Goal: Contribute content: Contribute content

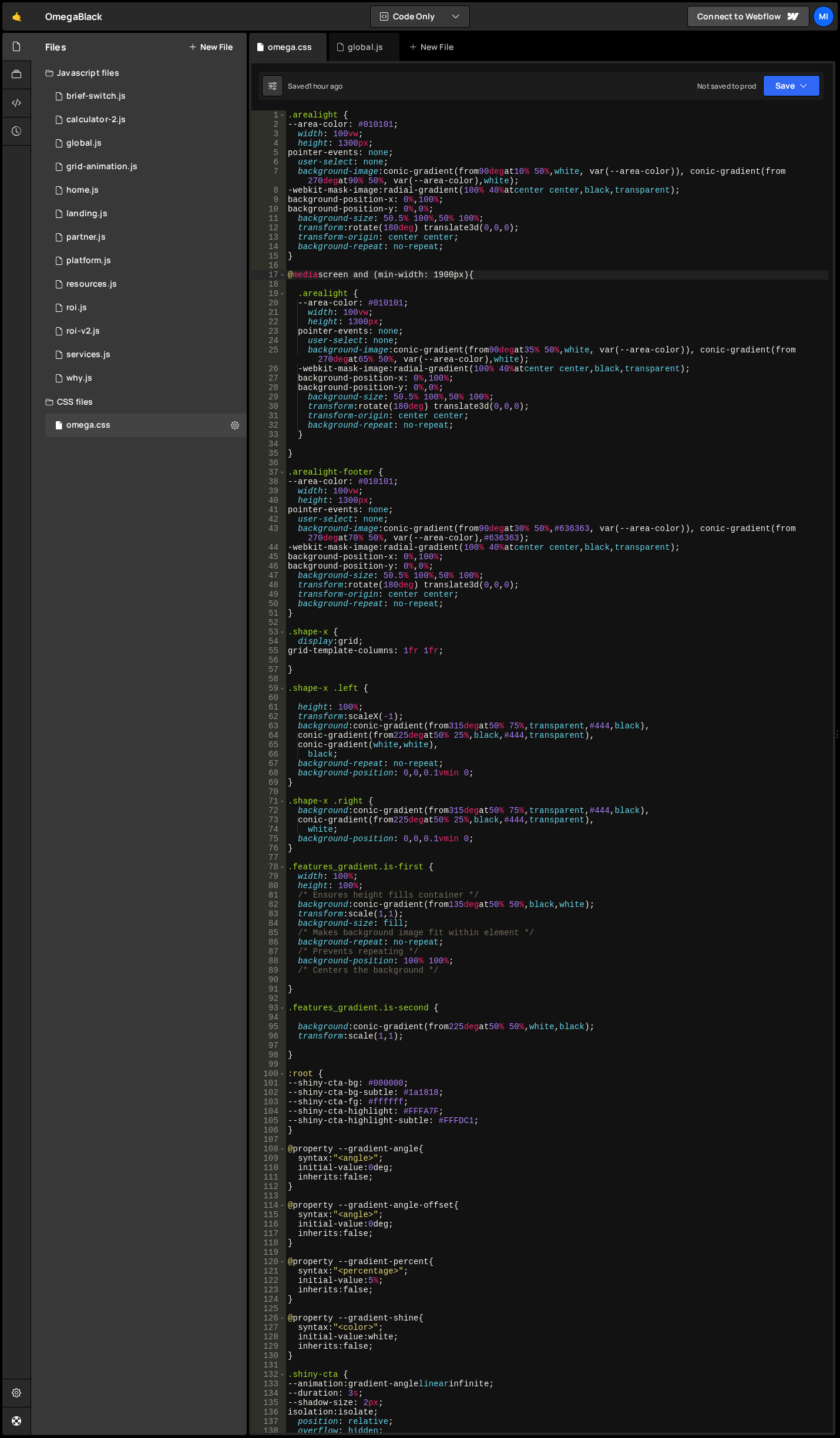
scroll to position [0, 12]
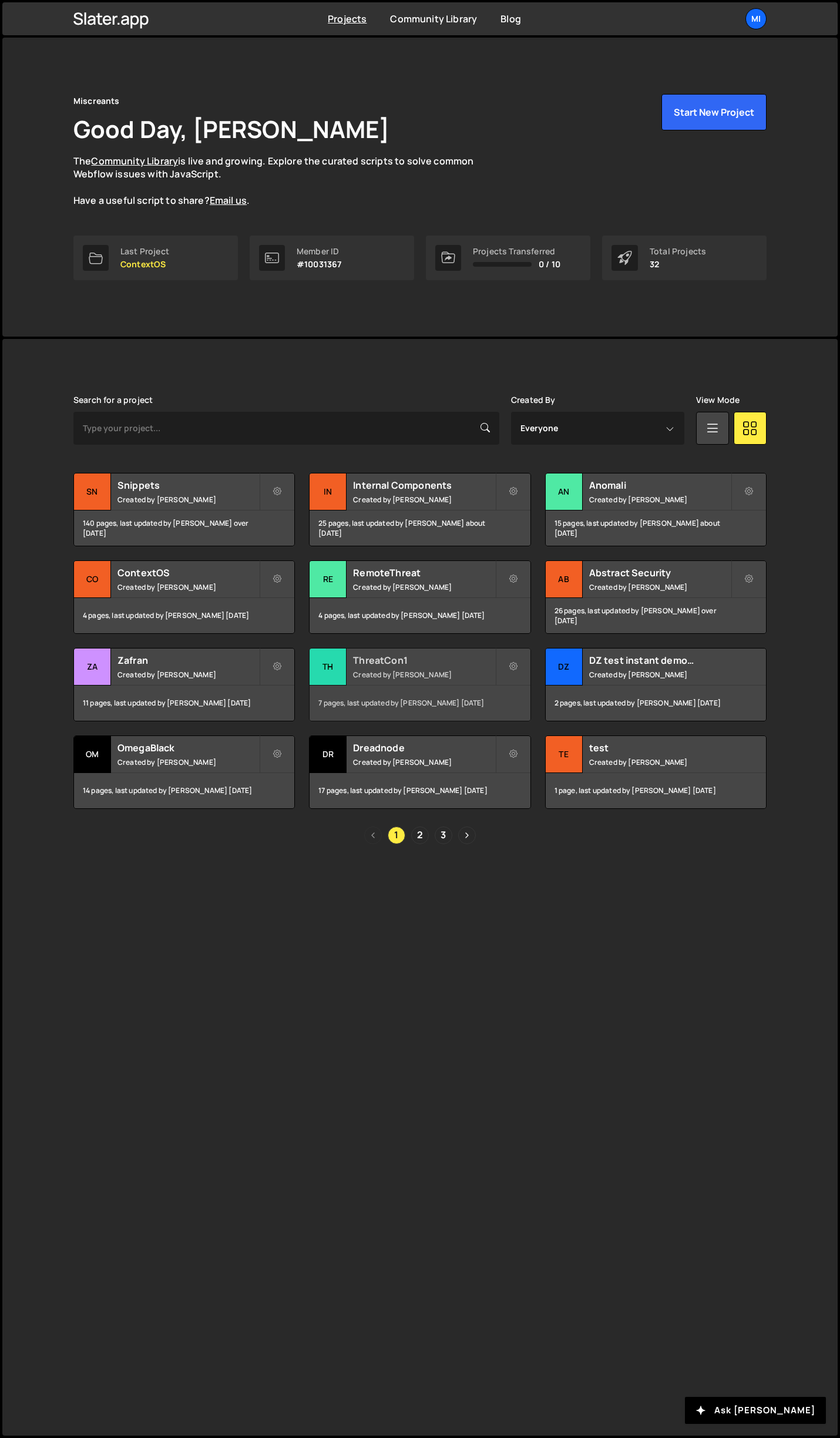
click at [453, 656] on h2 "ThreatCon1" at bounding box center [424, 660] width 142 height 13
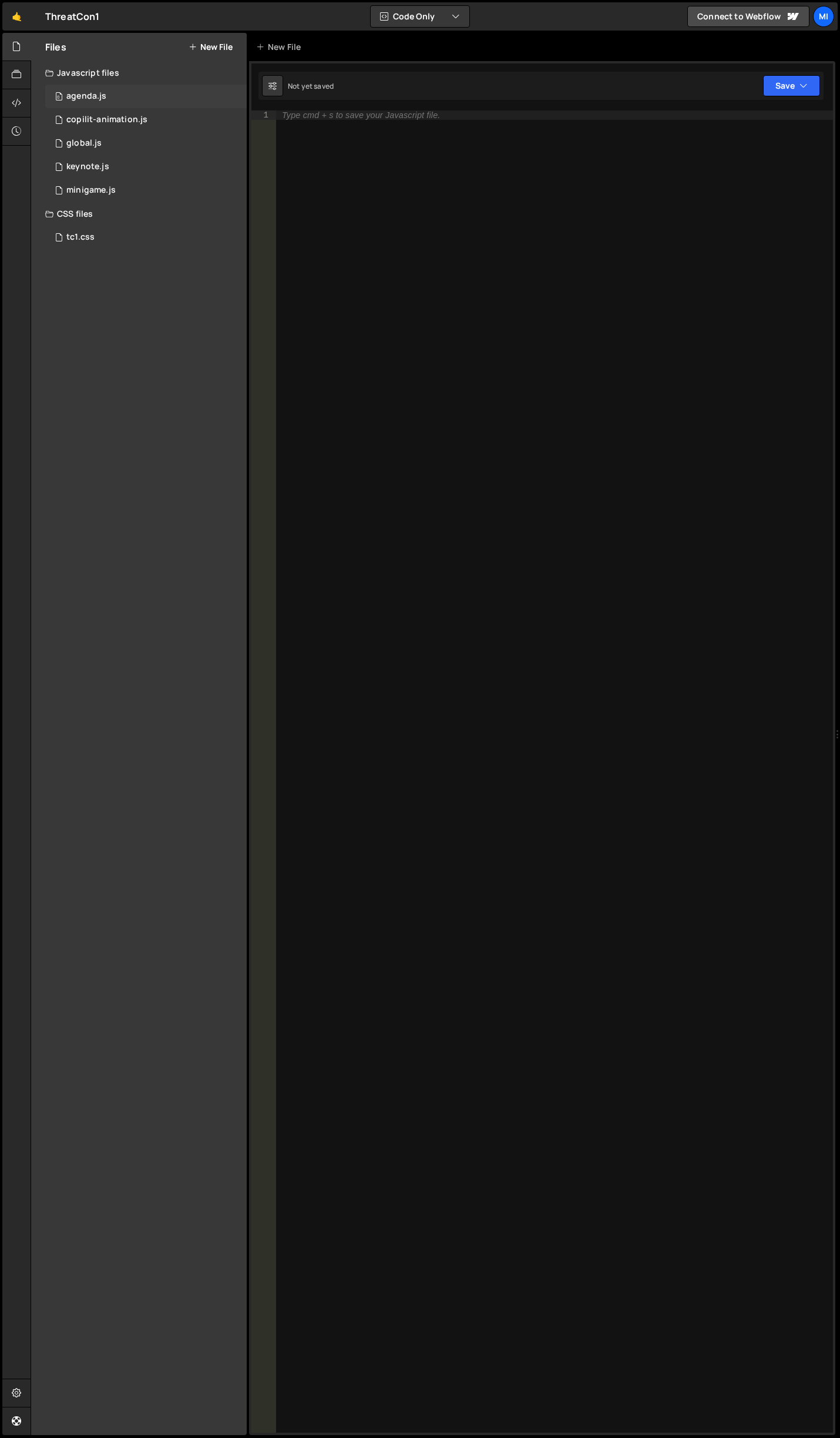
click at [124, 90] on div "0 agenda.js 0" at bounding box center [146, 96] width 201 height 23
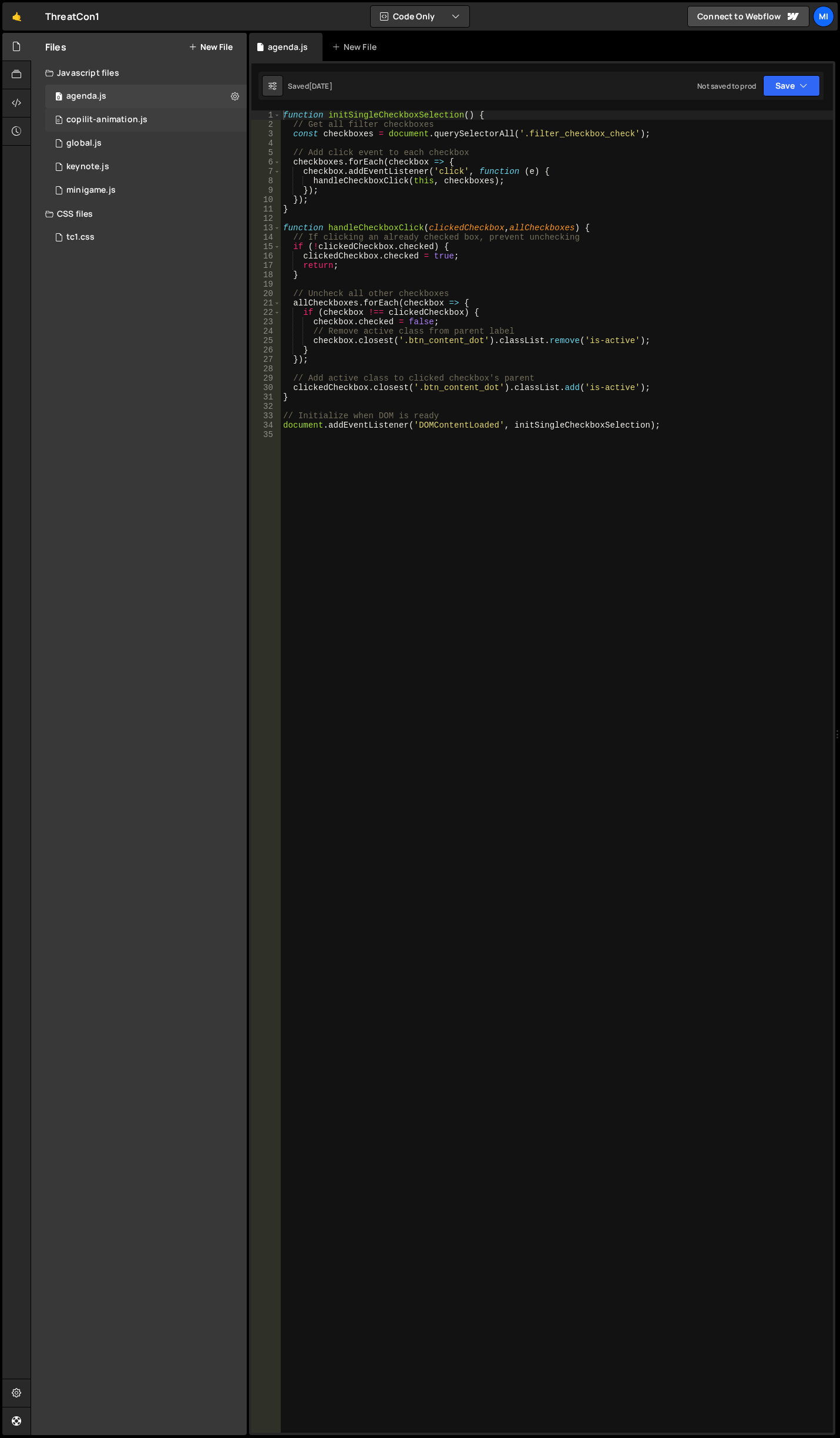
click at [128, 126] on div "0 copilit-animation.js 0" at bounding box center [146, 120] width 201 height 23
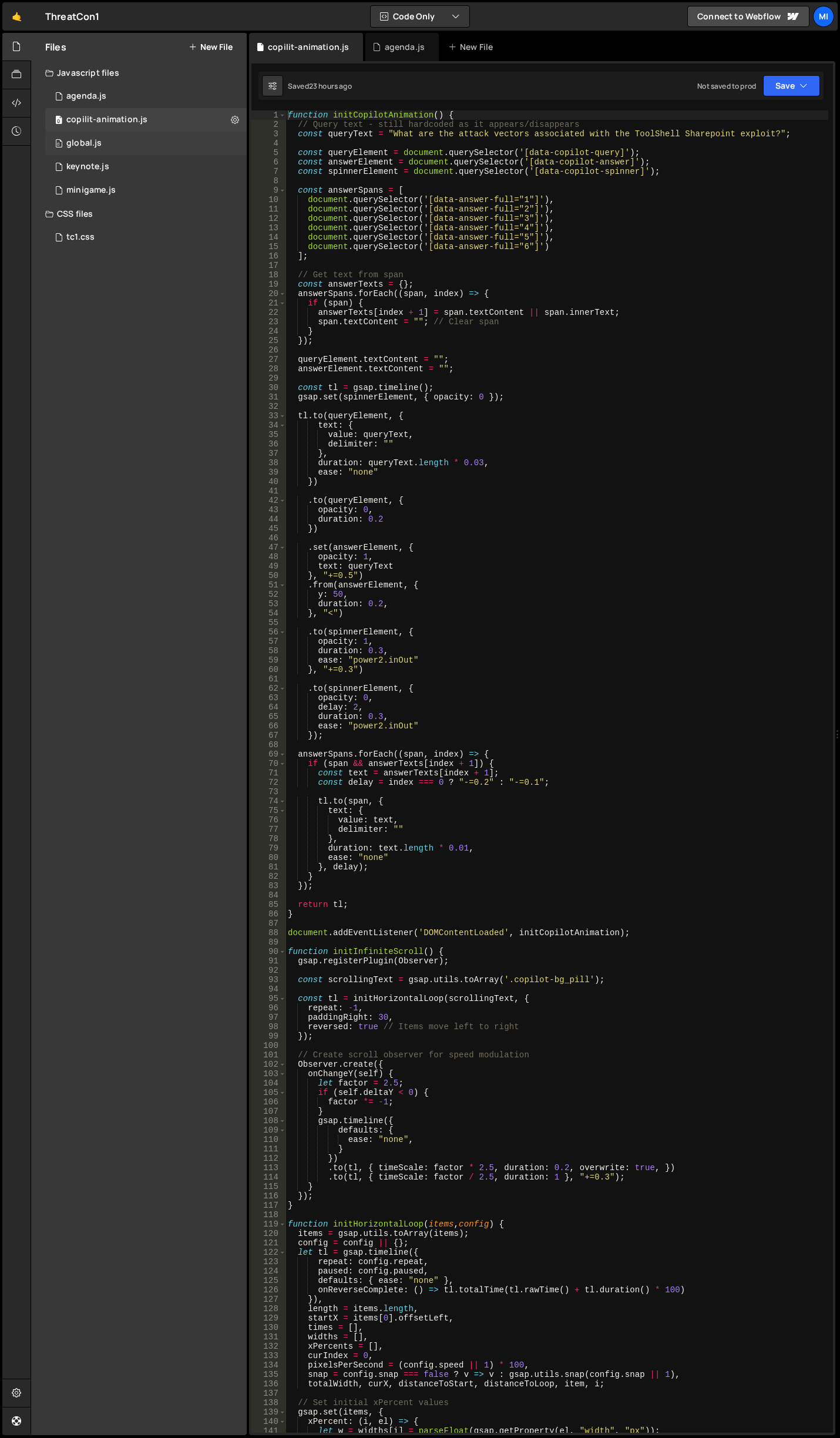
click at [129, 136] on div "0 global.js 0" at bounding box center [146, 143] width 201 height 23
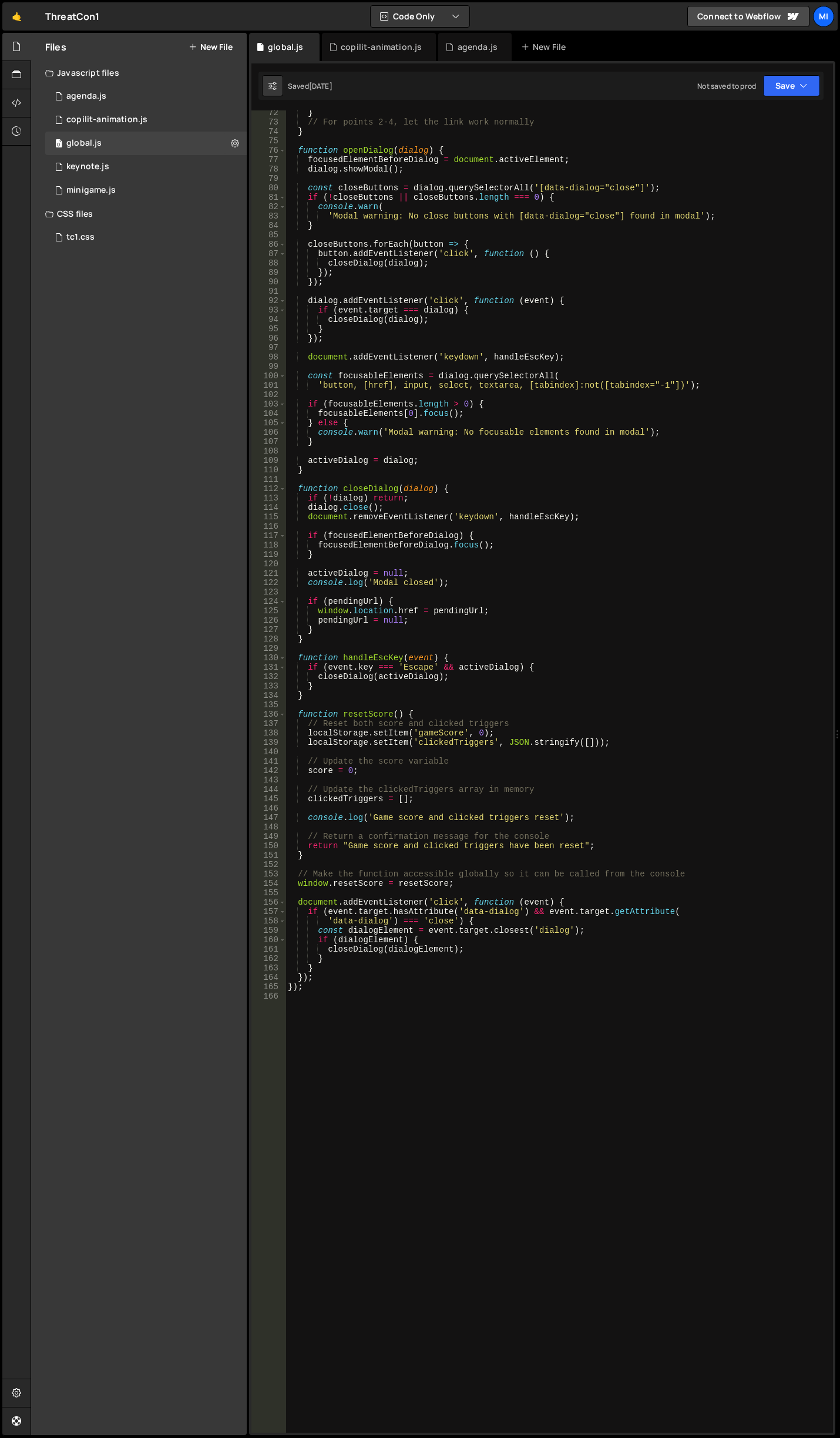
scroll to position [670, 0]
click at [134, 165] on div "0 keynote.js 0" at bounding box center [146, 167] width 201 height 23
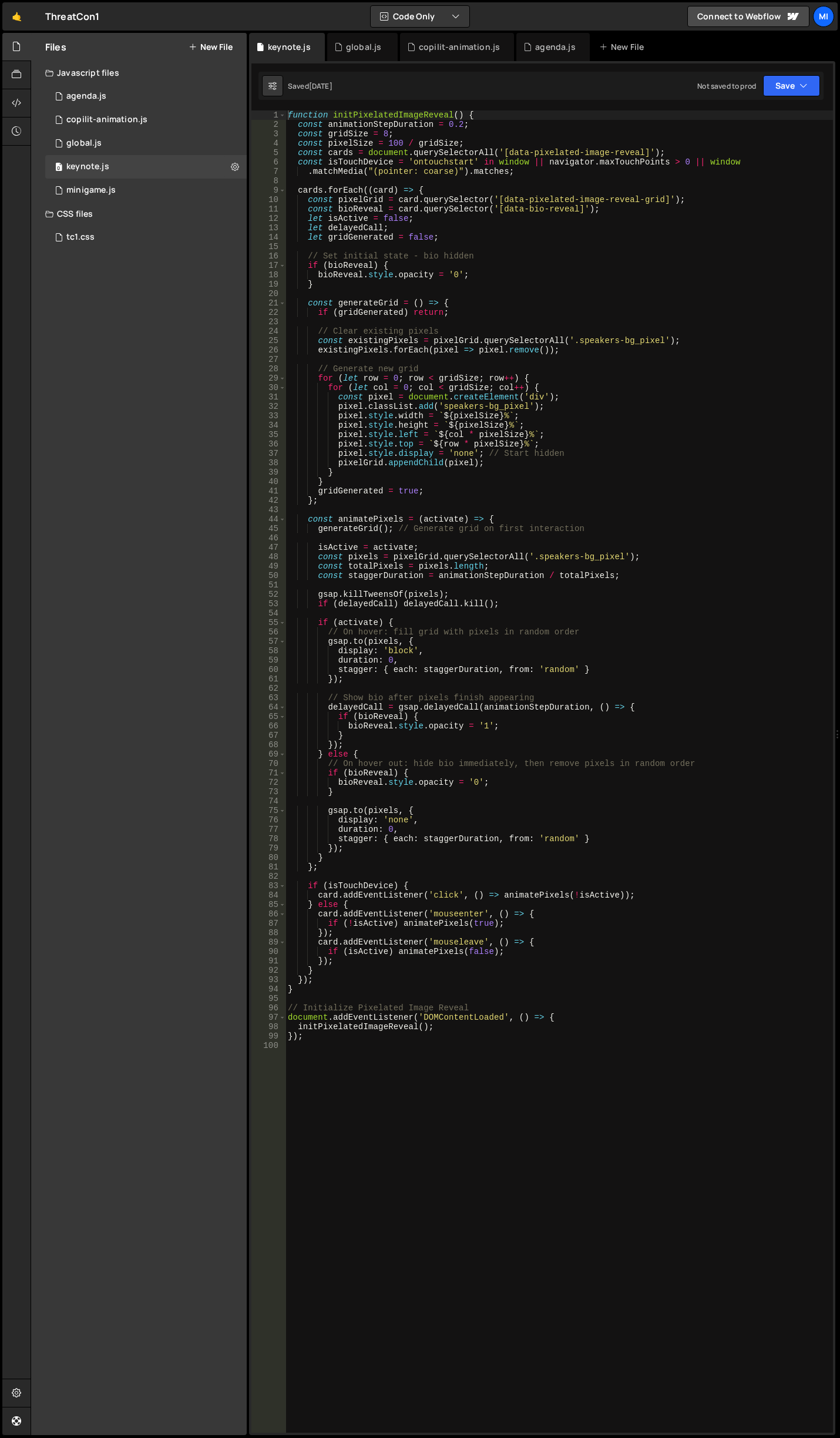
click at [149, 250] on div "Files New File Javascript files 0 agenda.js 0 0 copilit-animation.js 0 0 global…" at bounding box center [138, 734] width 215 height 1402
click at [147, 246] on div "tc1.css 0" at bounding box center [146, 237] width 201 height 23
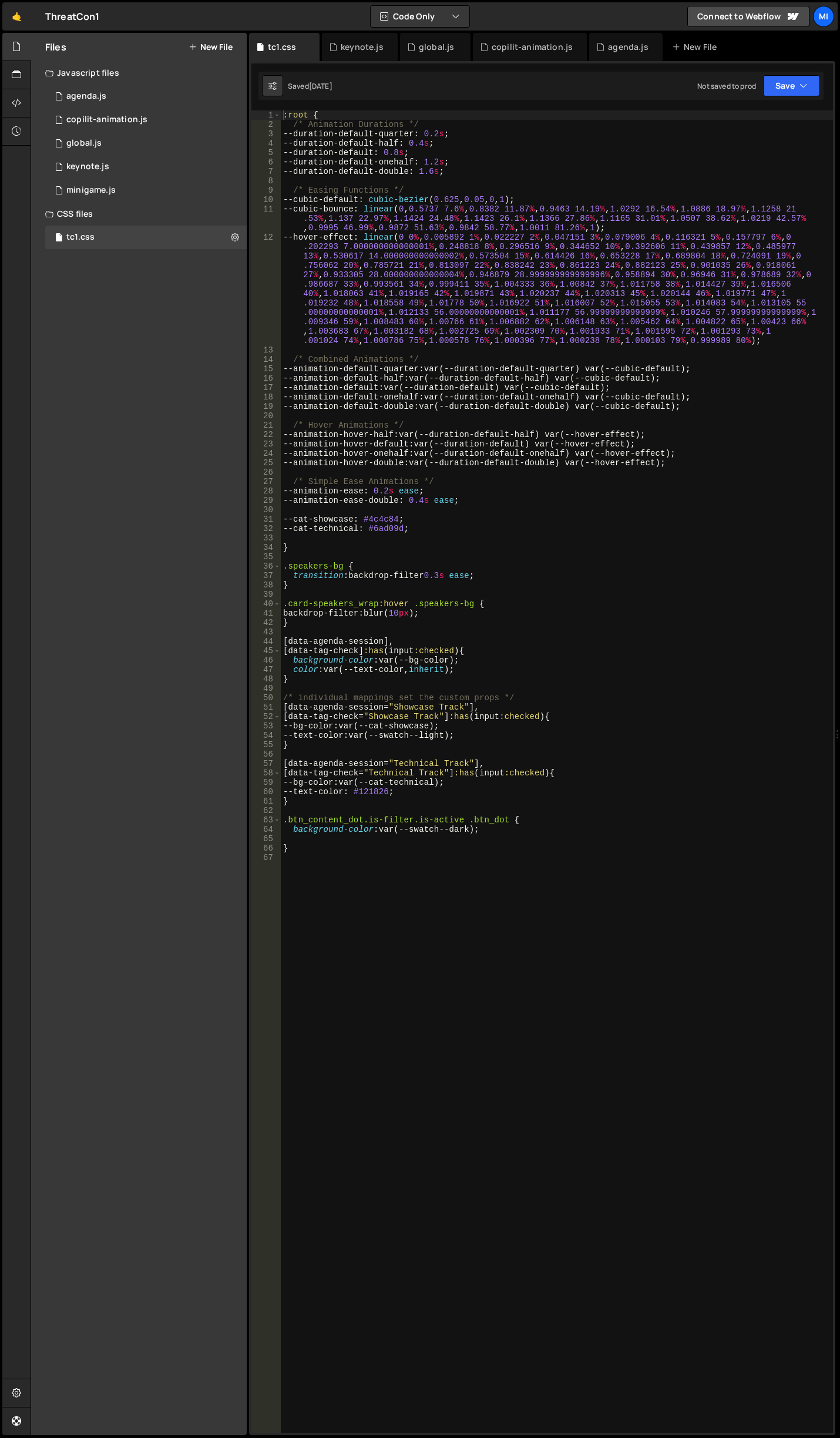
type textarea "}"
click at [491, 625] on div ":root { /* Animation Durations */ --duration-default-quarter : 0.2 s ; --durati…" at bounding box center [557, 781] width 552 height 1341
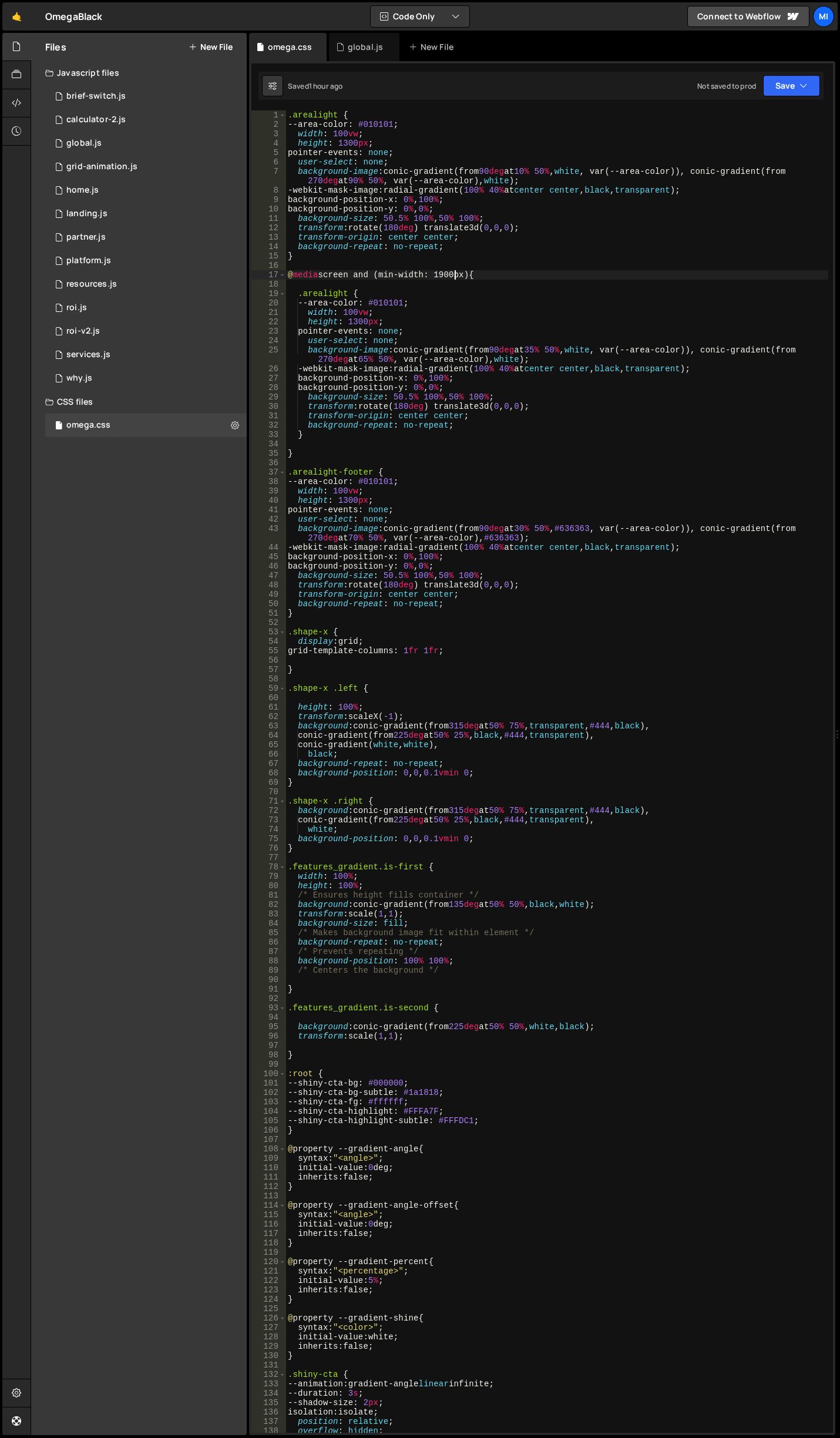
scroll to position [0, 12]
click at [523, 356] on div ".arealight { --area-color : #010101 ; width : 100 vw ; height : 1300 px ; point…" at bounding box center [556, 781] width 542 height 1341
click at [548, 352] on div ".arealight { --area-color : #010101 ; width : 100 vw ; height : 1300 px ; point…" at bounding box center [556, 781] width 542 height 1341
click at [492, 374] on div ".arealight { --area-color : #010101 ; width : 100 vw ; height : 1300 px ; point…" at bounding box center [556, 781] width 542 height 1341
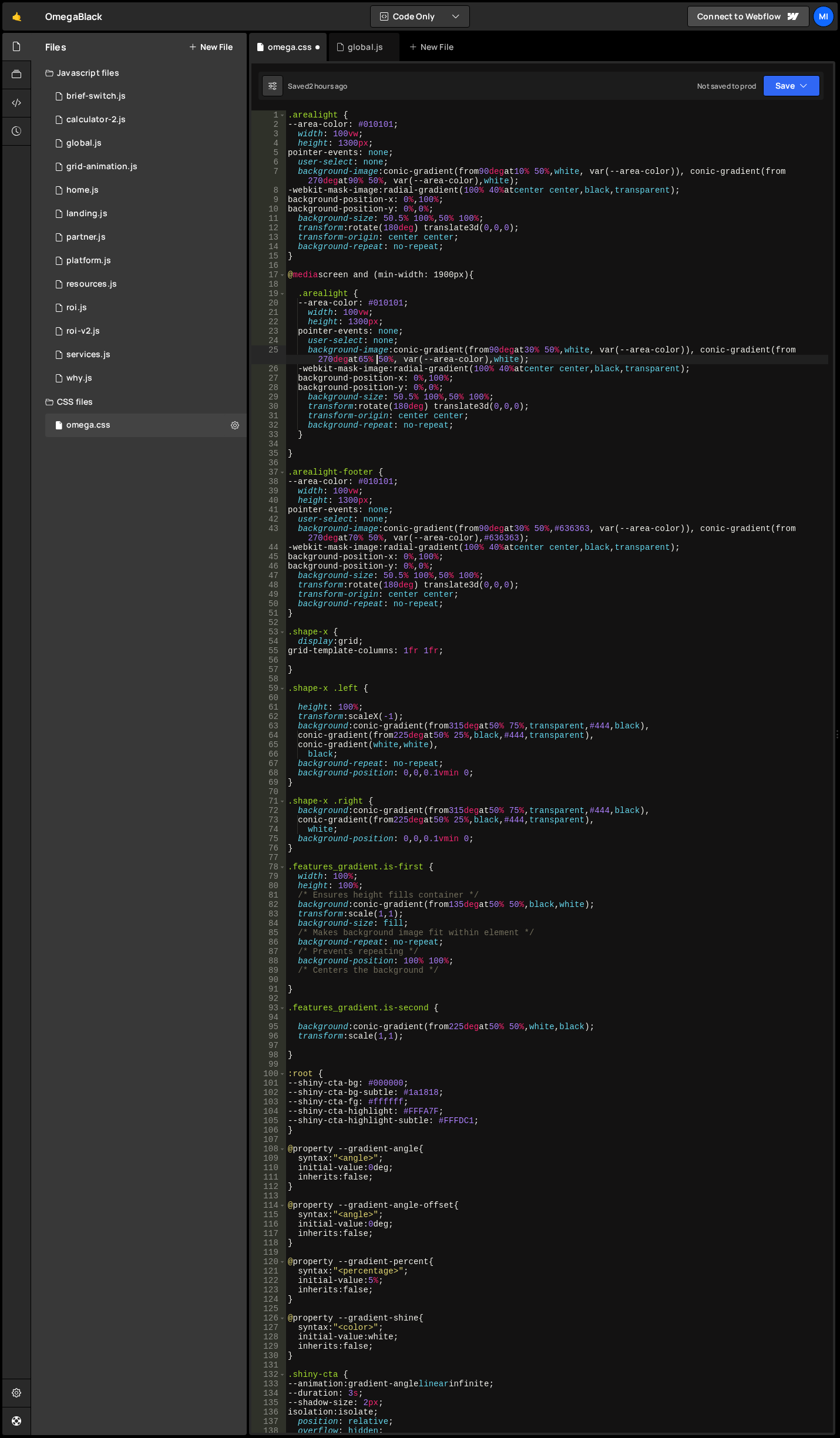
click at [376, 356] on div ".arealight { --area-color : #010101 ; width : 100 vw ; height : 1300 px ; point…" at bounding box center [556, 781] width 542 height 1341
type textarea "background-image: conic-gradient(from 90deg at 30% 50%, white, var(--area-color…"
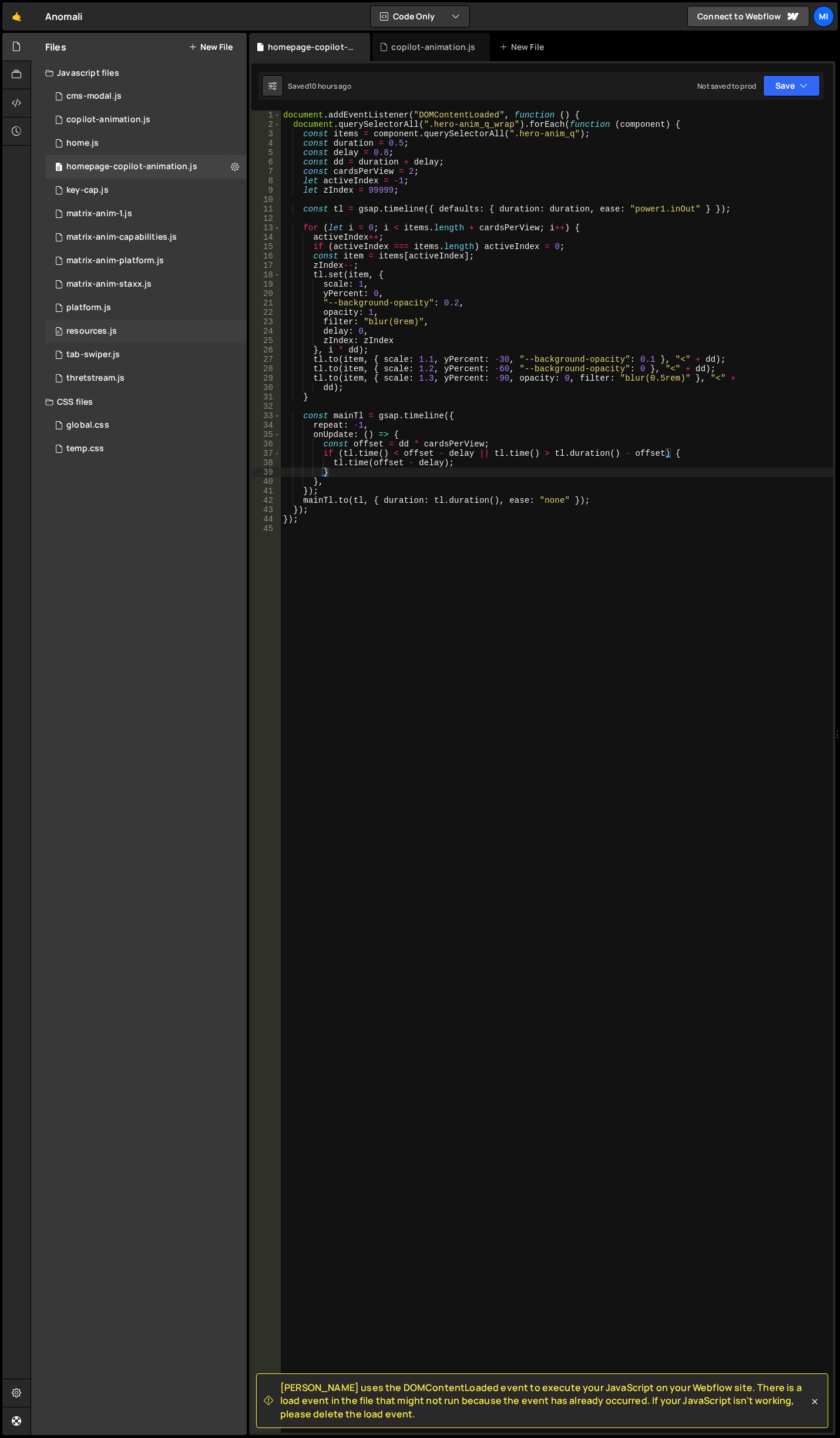
scroll to position [0, 2]
click at [230, 45] on button "New File" at bounding box center [210, 46] width 44 height 9
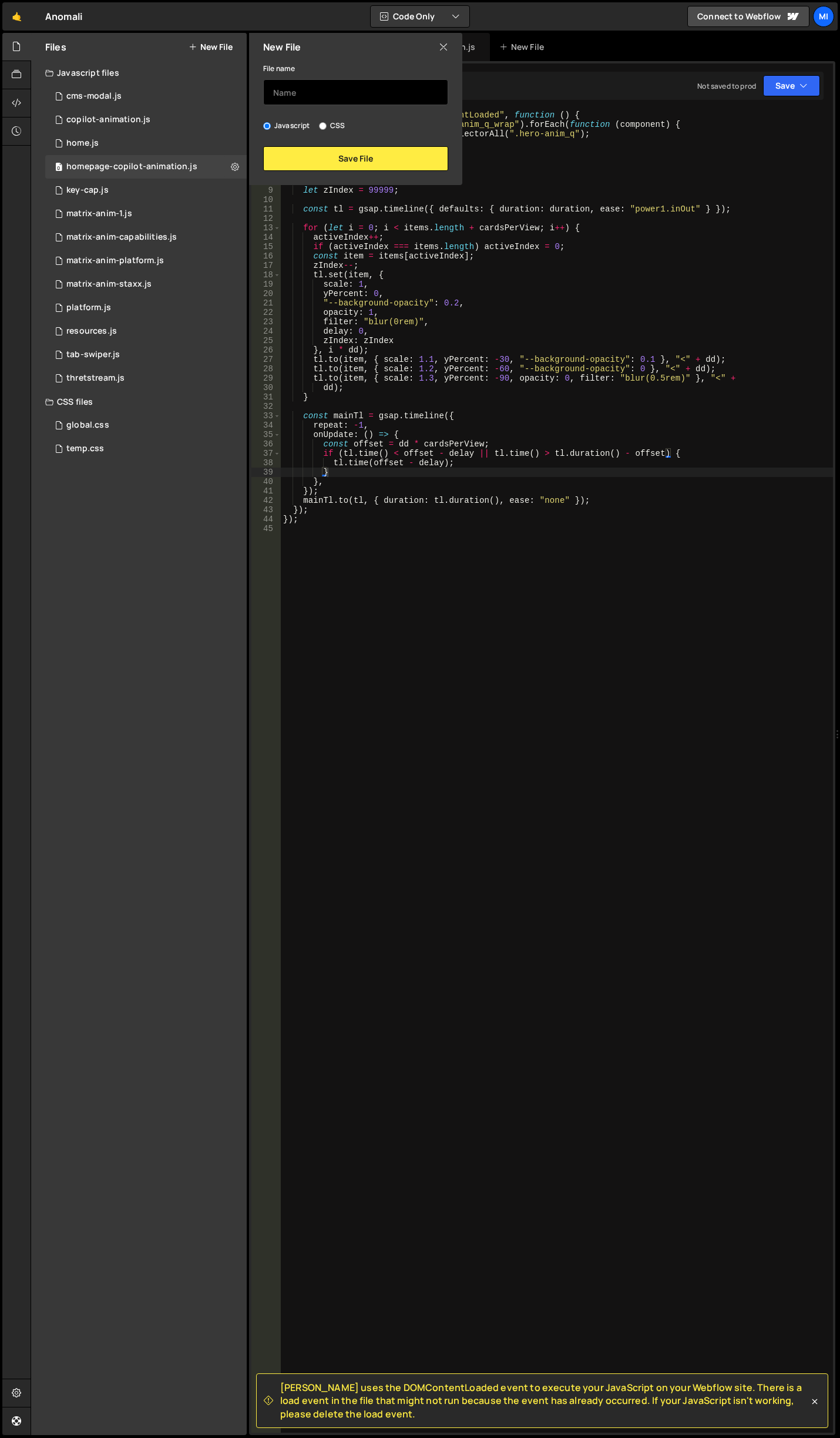
click at [298, 85] on input "text" at bounding box center [355, 92] width 185 height 26
type input "a"
click at [340, 99] on input "matris-a" at bounding box center [355, 92] width 185 height 26
type input "matris-log"
click at [355, 157] on button "Save File" at bounding box center [355, 158] width 185 height 25
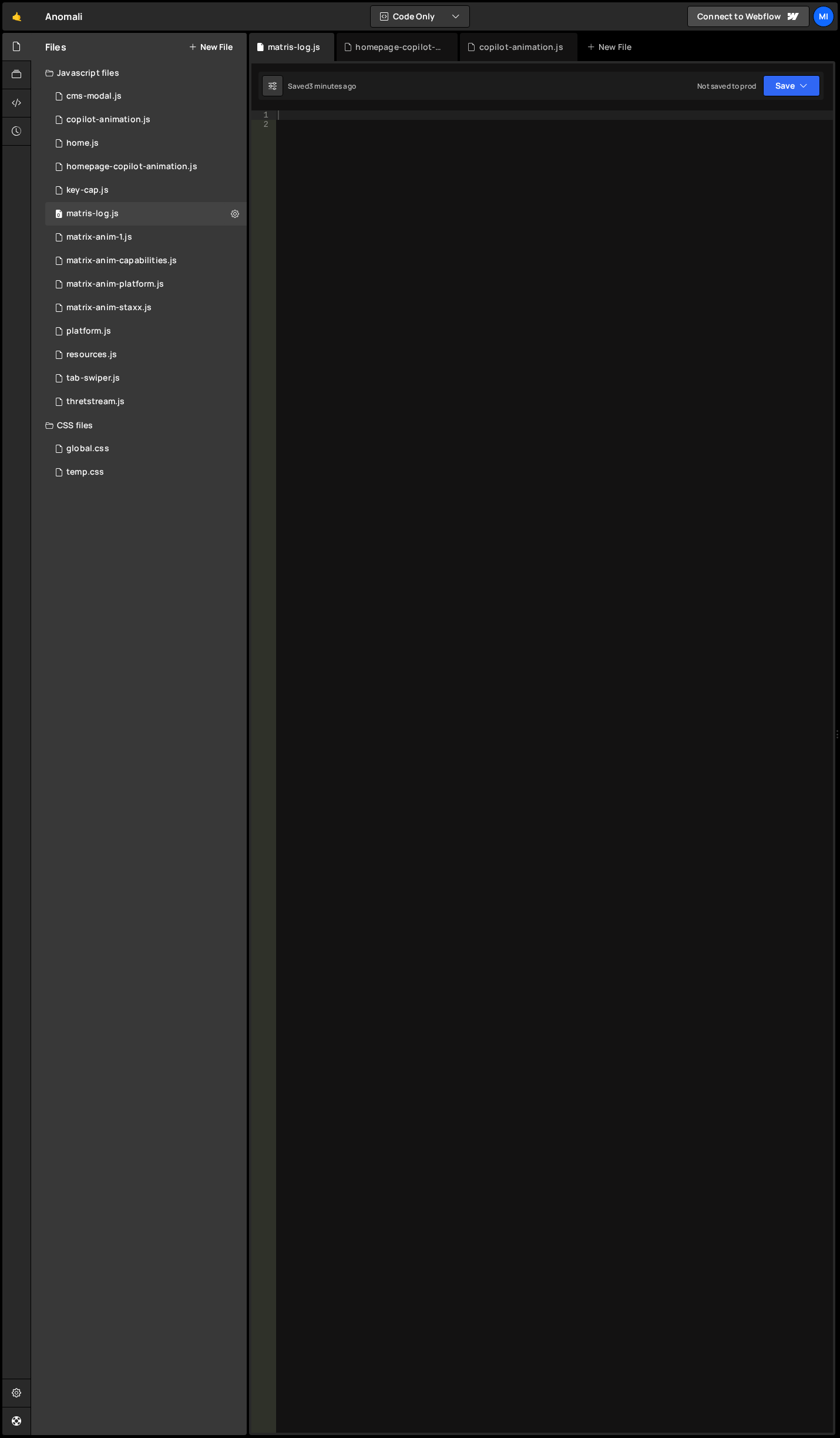
click at [485, 406] on div at bounding box center [554, 781] width 557 height 1341
paste textarea "initLogAnimation();"
type textarea "initLogAnimation();"
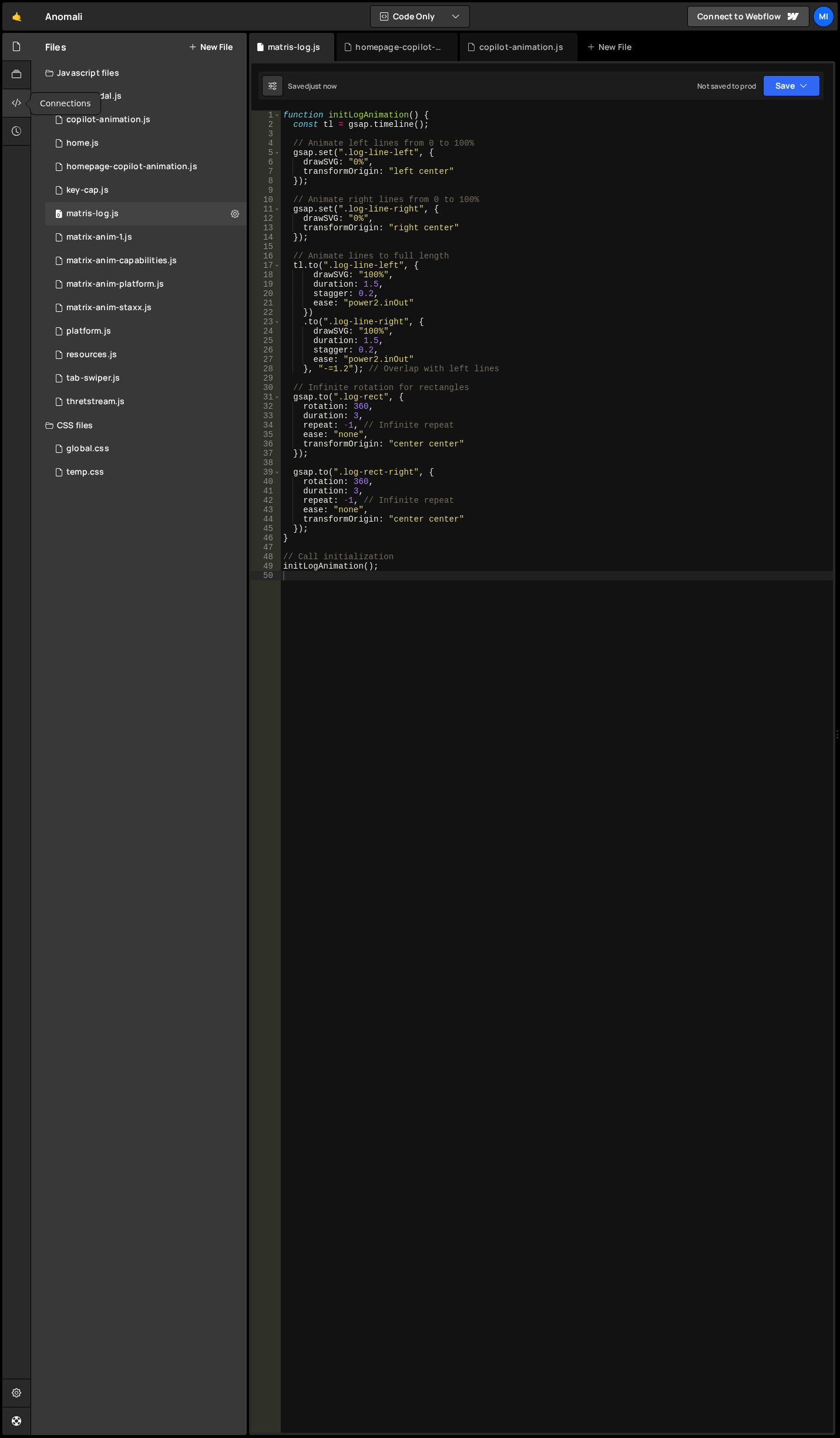
click at [12, 102] on icon at bounding box center [16, 103] width 9 height 13
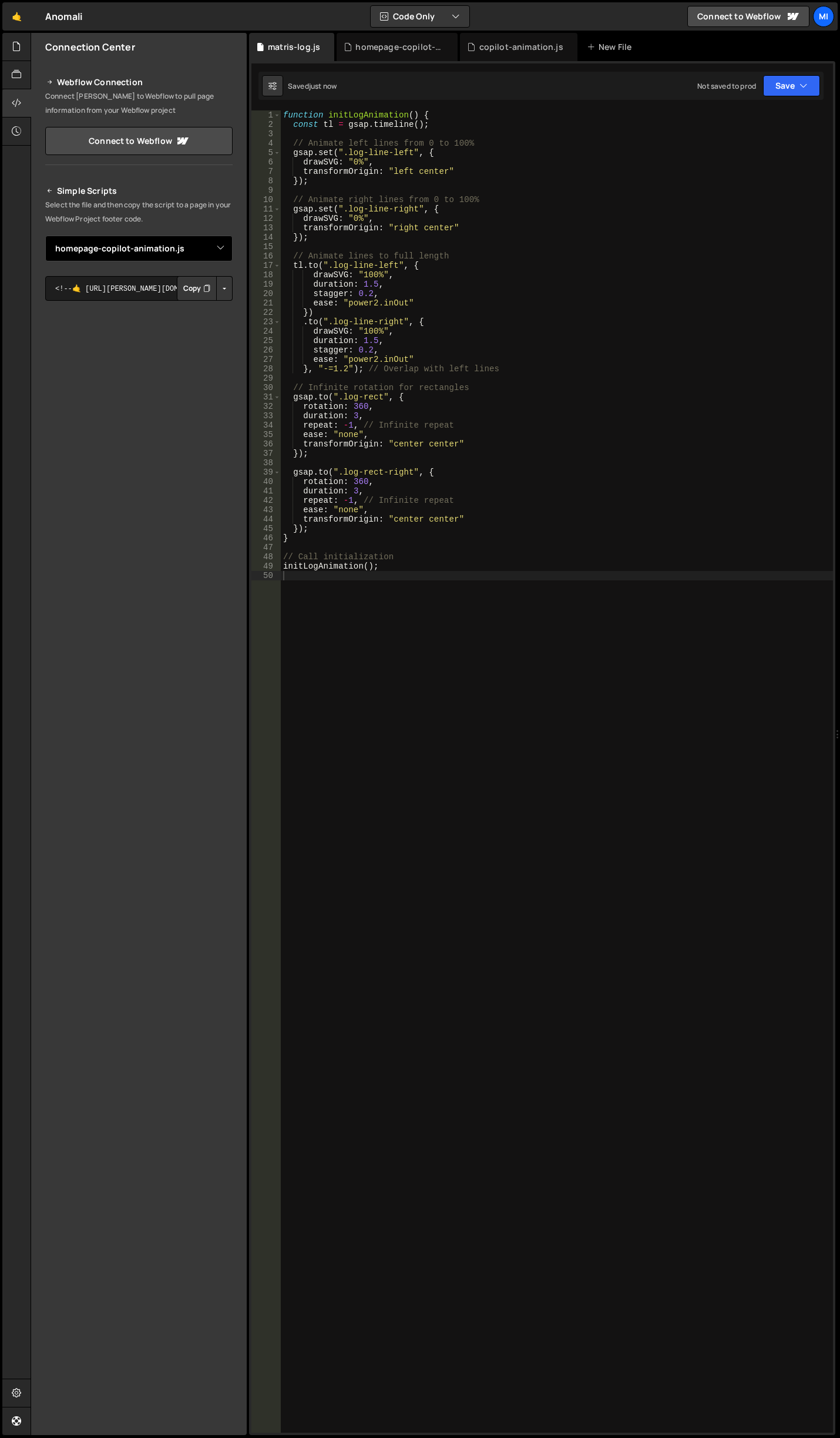
click at [222, 240] on select "Select File cms-modal.js copilot-animation.js home.js key-cap.js matrix-anim-1.…" at bounding box center [138, 248] width 187 height 26
select select "44972"
click at [45, 236] on select "Select File cms-modal.js copilot-animation.js home.js key-cap.js matrix-anim-1.…" at bounding box center [138, 248] width 187 height 26
click at [224, 286] on button "Button group with nested dropdown" at bounding box center [224, 289] width 16 height 25
click at [191, 317] on link "Copy Staging js" at bounding box center [183, 311] width 97 height 16
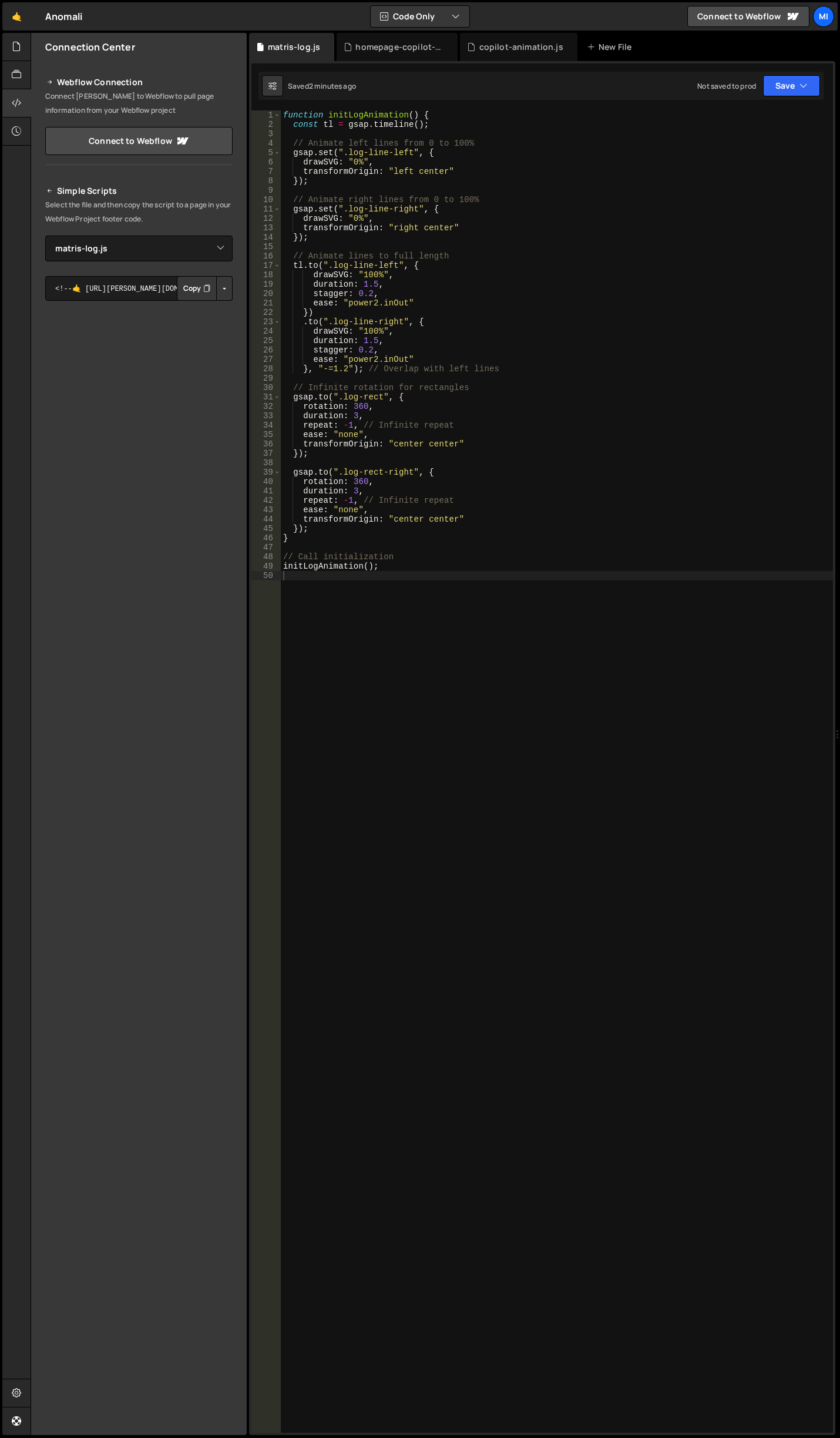
type textarea "transformOrigin: "right center""
click at [367, 226] on div "function initLogAnimation ( ) { const tl = gsap . timeline ( ) ; // Animate lef…" at bounding box center [557, 781] width 552 height 1341
click at [458, 543] on div "function initLogAnimation ( ) { const tl = gsap . timeline ( ) ; // Animate lef…" at bounding box center [557, 781] width 552 height 1341
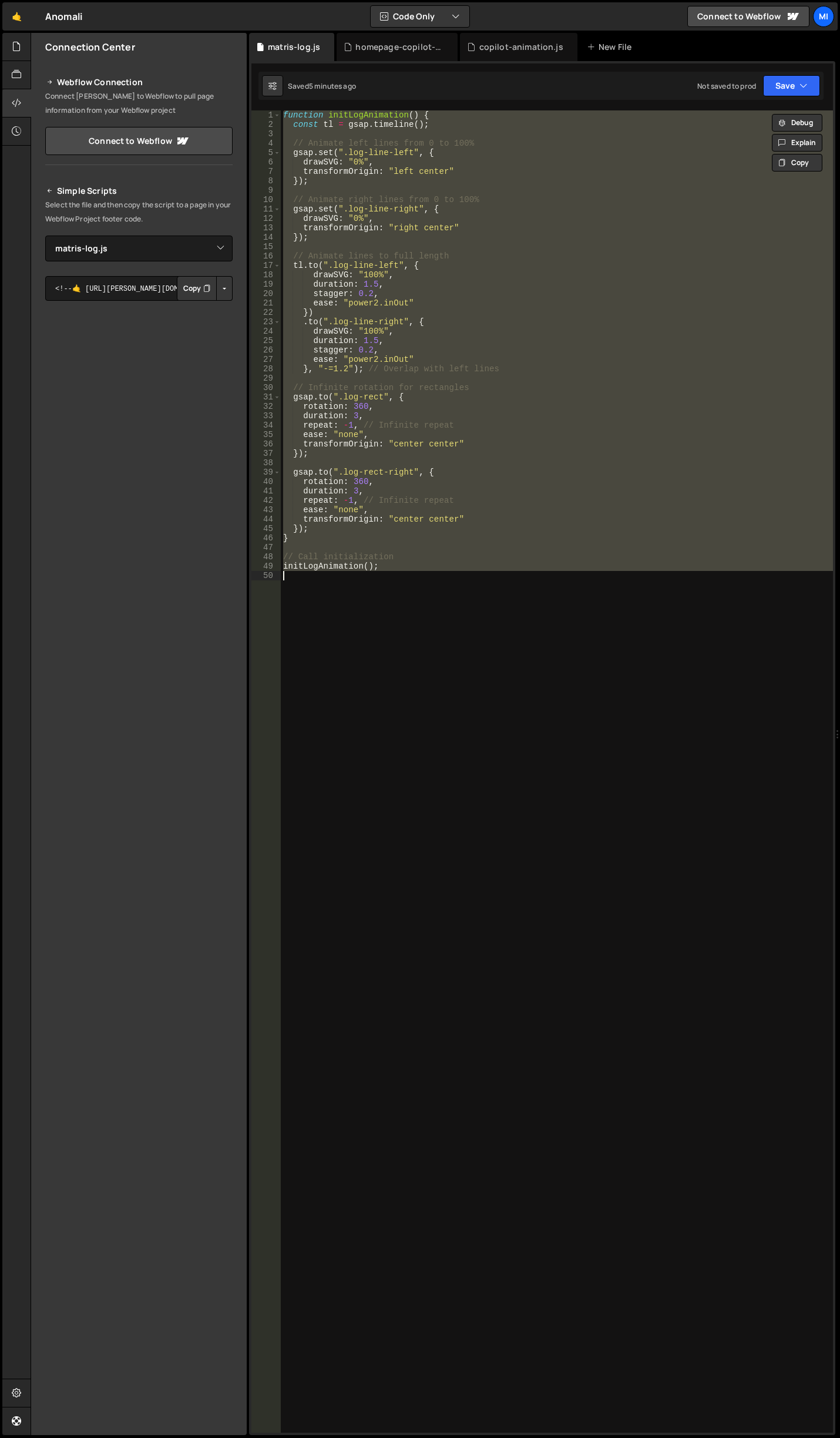
paste textarea
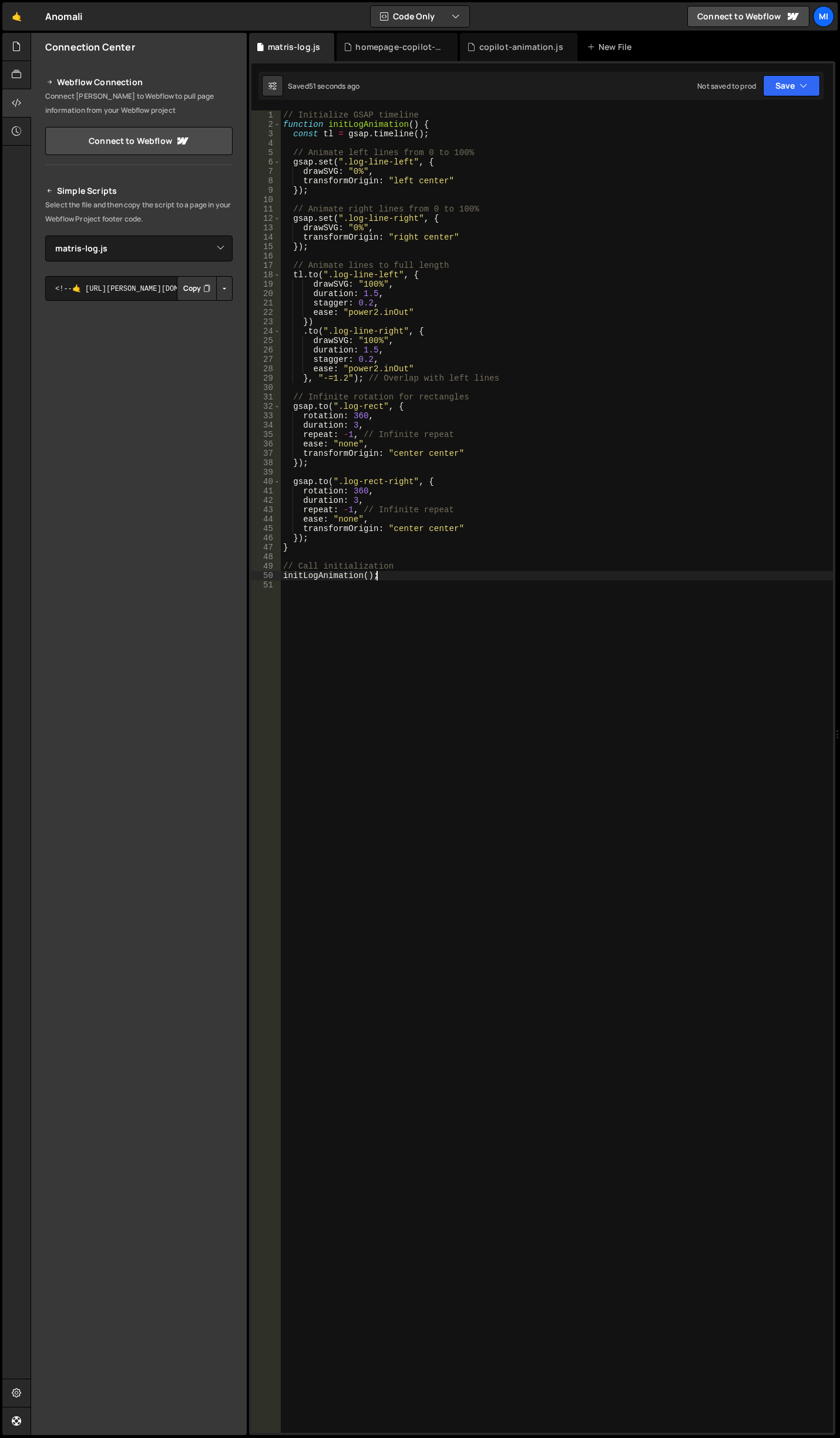
click at [677, 464] on div "// Initialize GSAP timeline function initLogAnimation ( ) { const tl = gsap . t…" at bounding box center [557, 781] width 552 height 1341
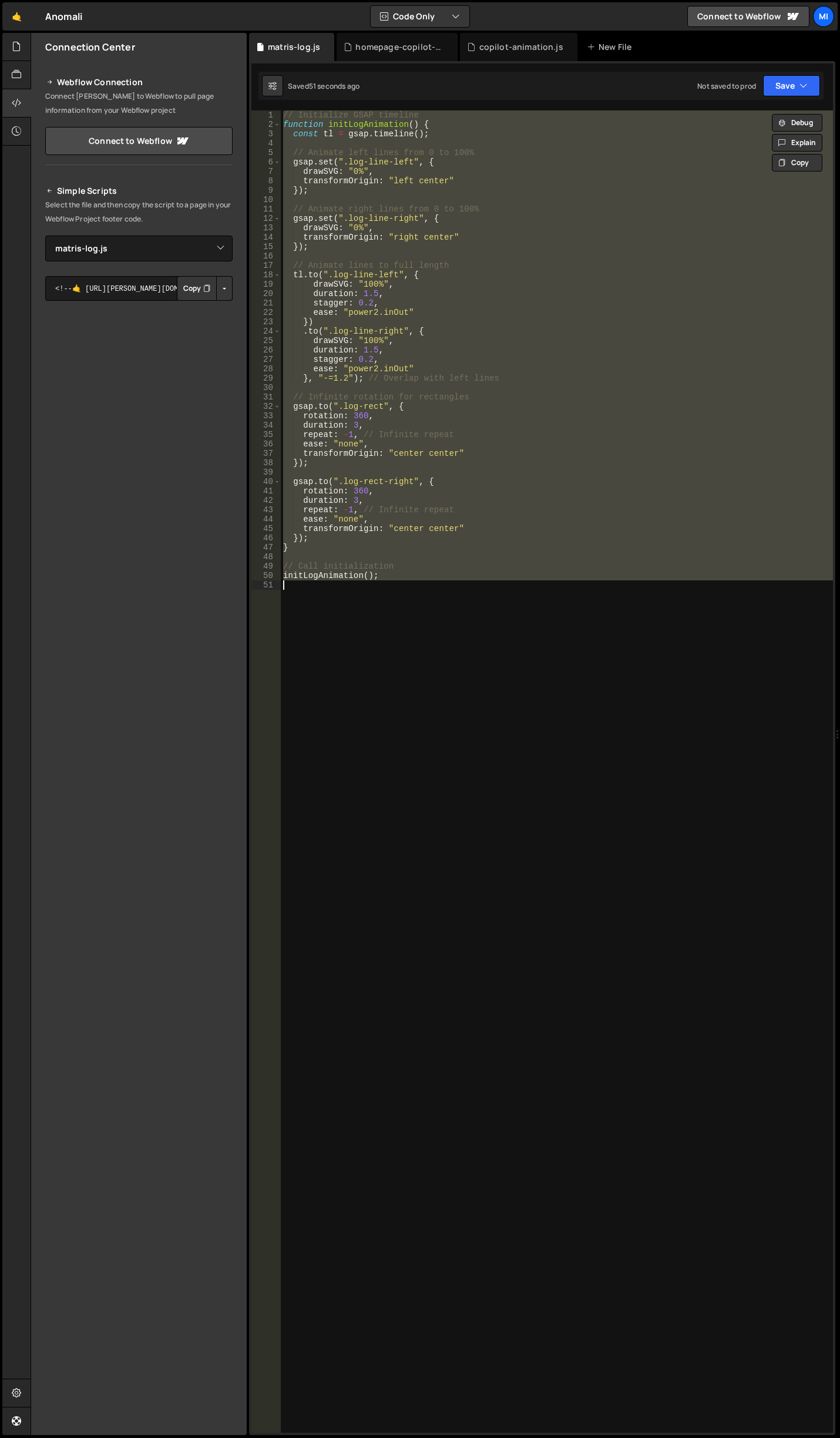
paste textarea
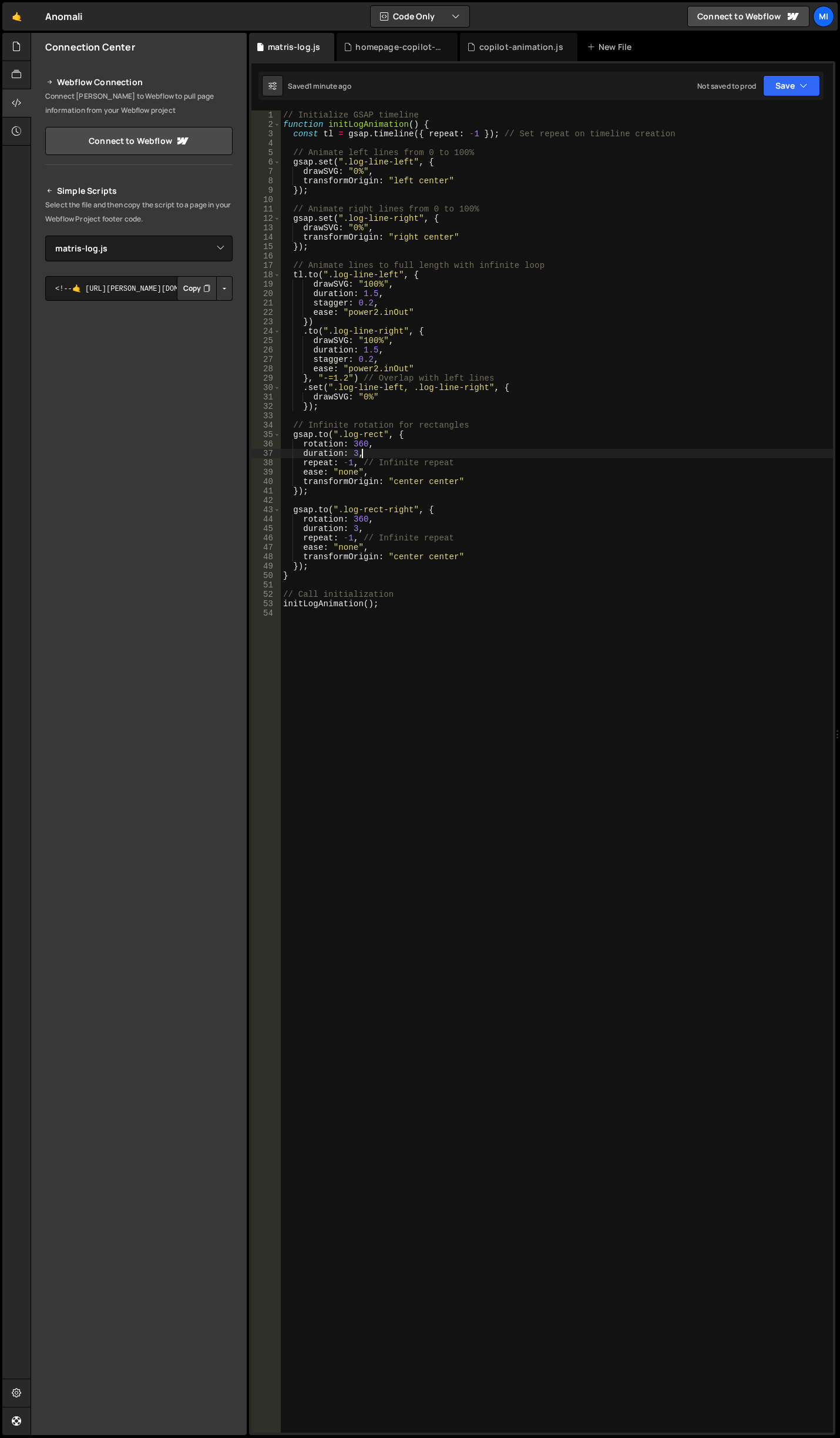
click at [501, 453] on div "// Initialize GSAP timeline function initLogAnimation ( ) { const tl = gsap . t…" at bounding box center [557, 781] width 552 height 1341
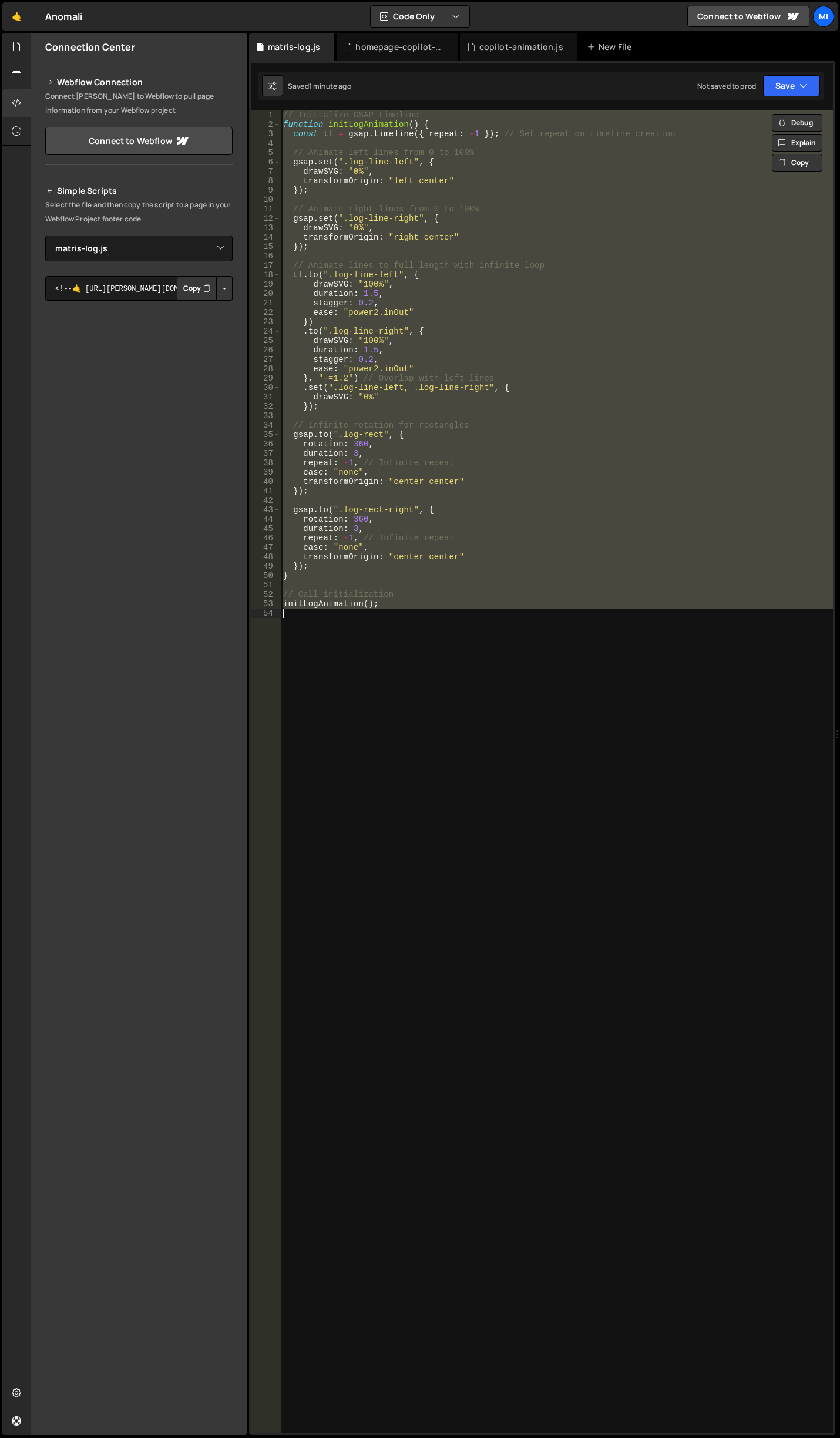
paste textarea
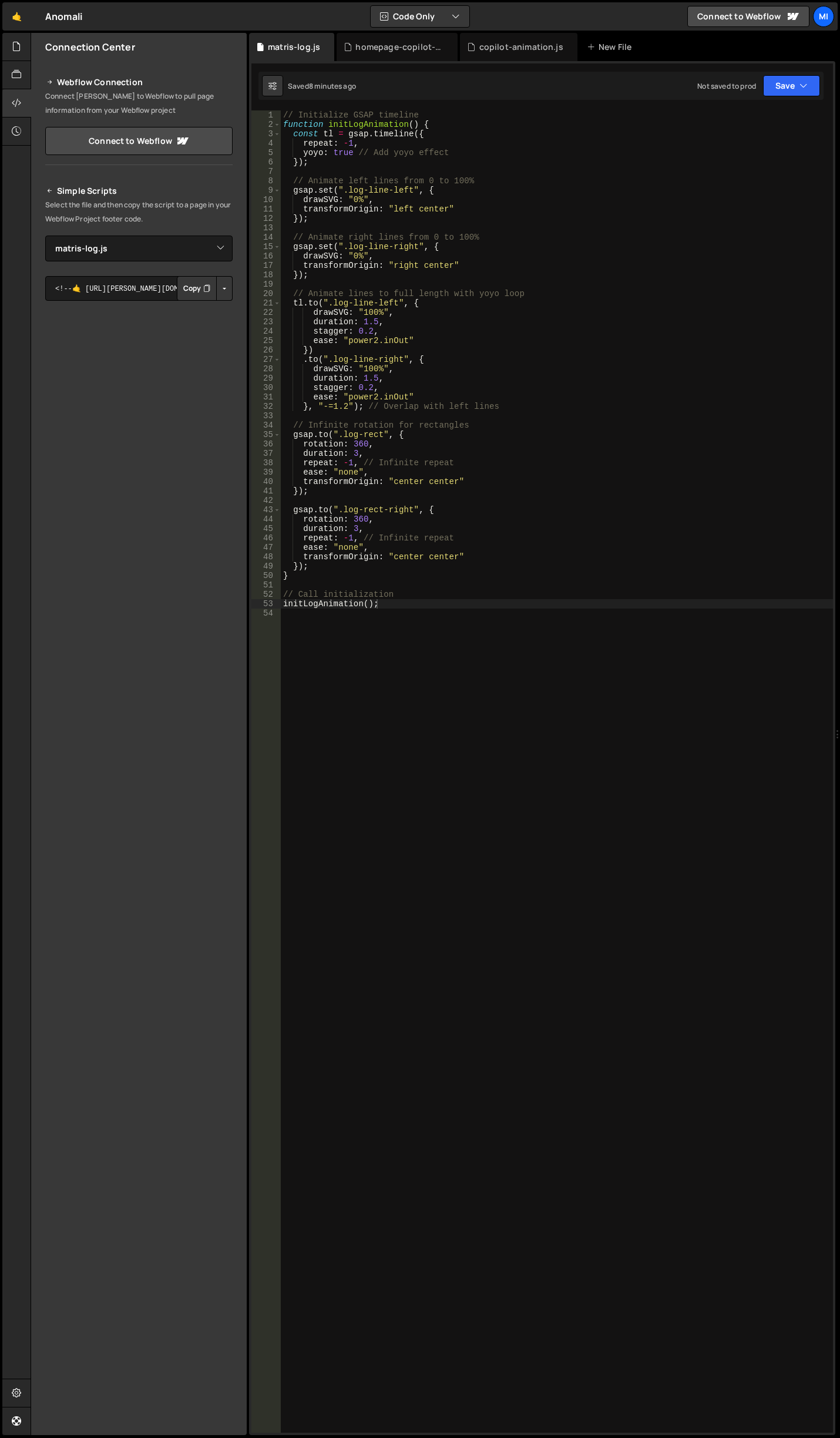
click at [472, 487] on div "// Initialize GSAP timeline function initLogAnimation ( ) { const tl = gsap . t…" at bounding box center [557, 781] width 552 height 1341
click at [350, 521] on div "// Initialize GSAP timeline function initLogAnimation ( ) { const tl = gsap . t…" at bounding box center [557, 781] width 552 height 1341
type textarea "rotation: -360,"
click at [363, 806] on div "// Initialize GSAP timeline function initLogAnimation ( ) { const tl = gsap . t…" at bounding box center [557, 781] width 552 height 1341
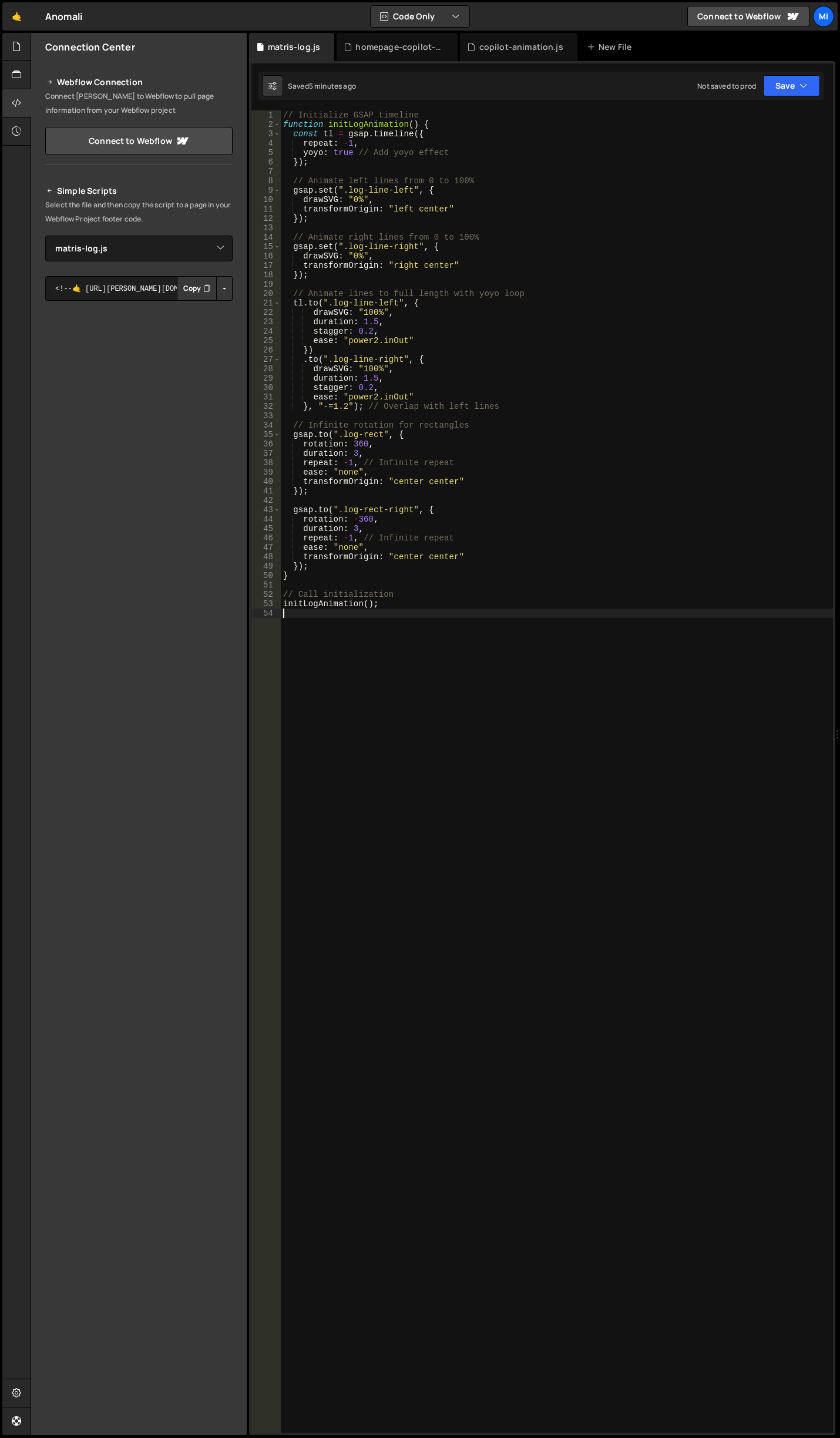
scroll to position [0, 0]
type textarea "function initArrows() {}"
type textarea "}"
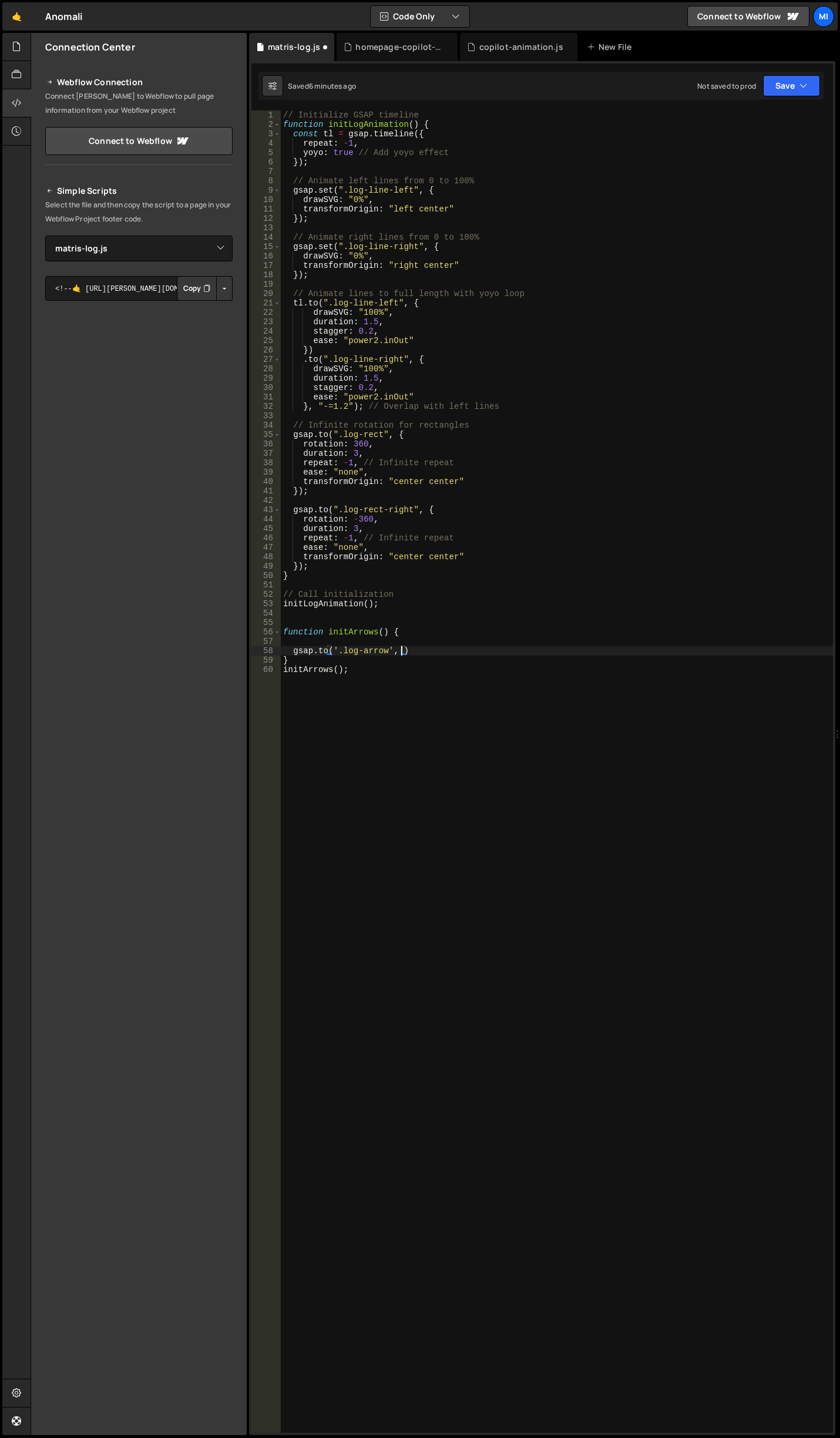
scroll to position [0, 8]
type textarea "[DOMAIN_NAME]('.log-arrow', {});"
type textarea "xPercent: -20,"
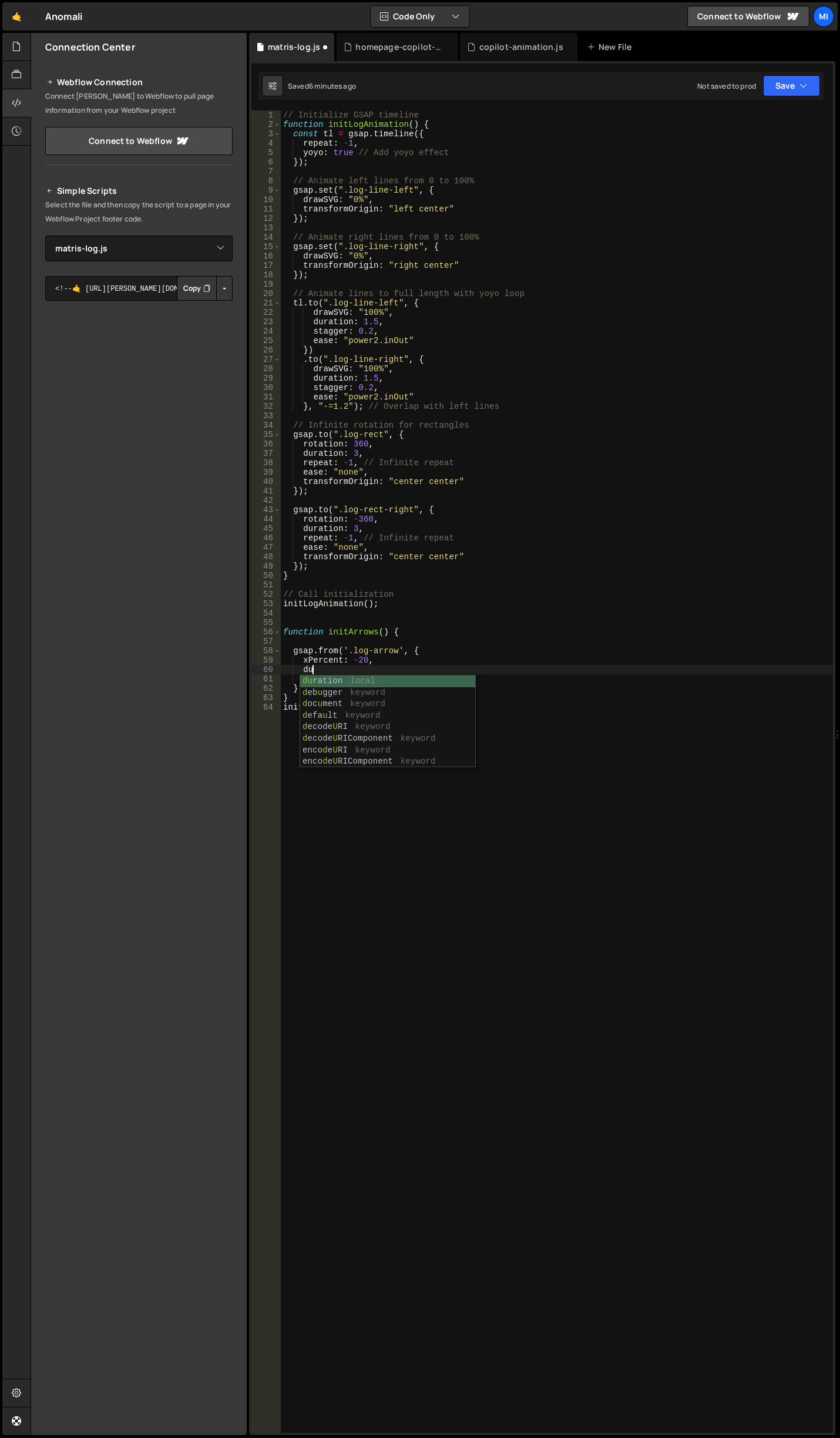
type textarea "d"
type textarea "opacity:0,"
type textarea "duration: 1,"
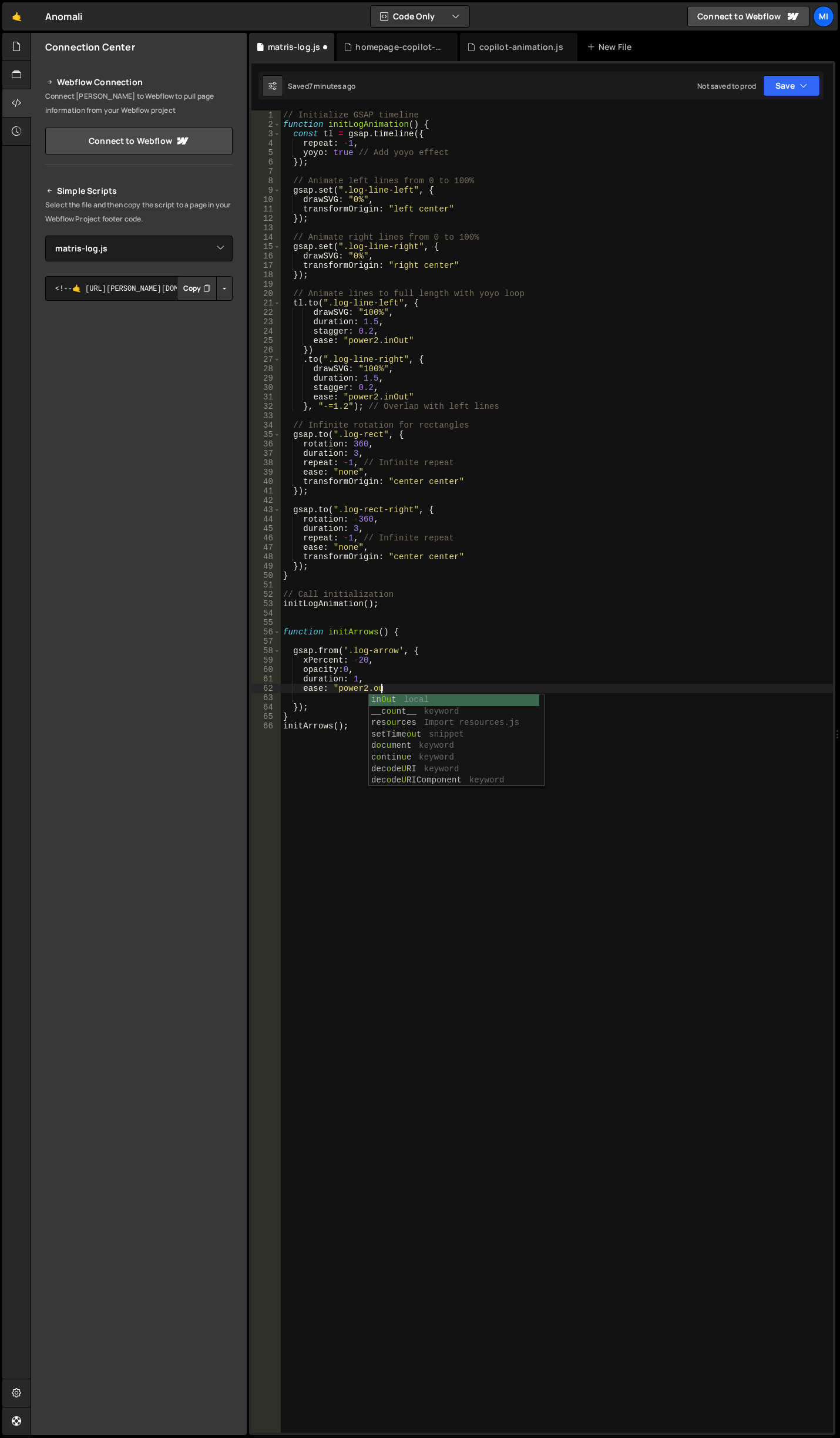
scroll to position [0, 7]
type textarea "ease: "power2.out","
type textarea "stagger: 0.5"
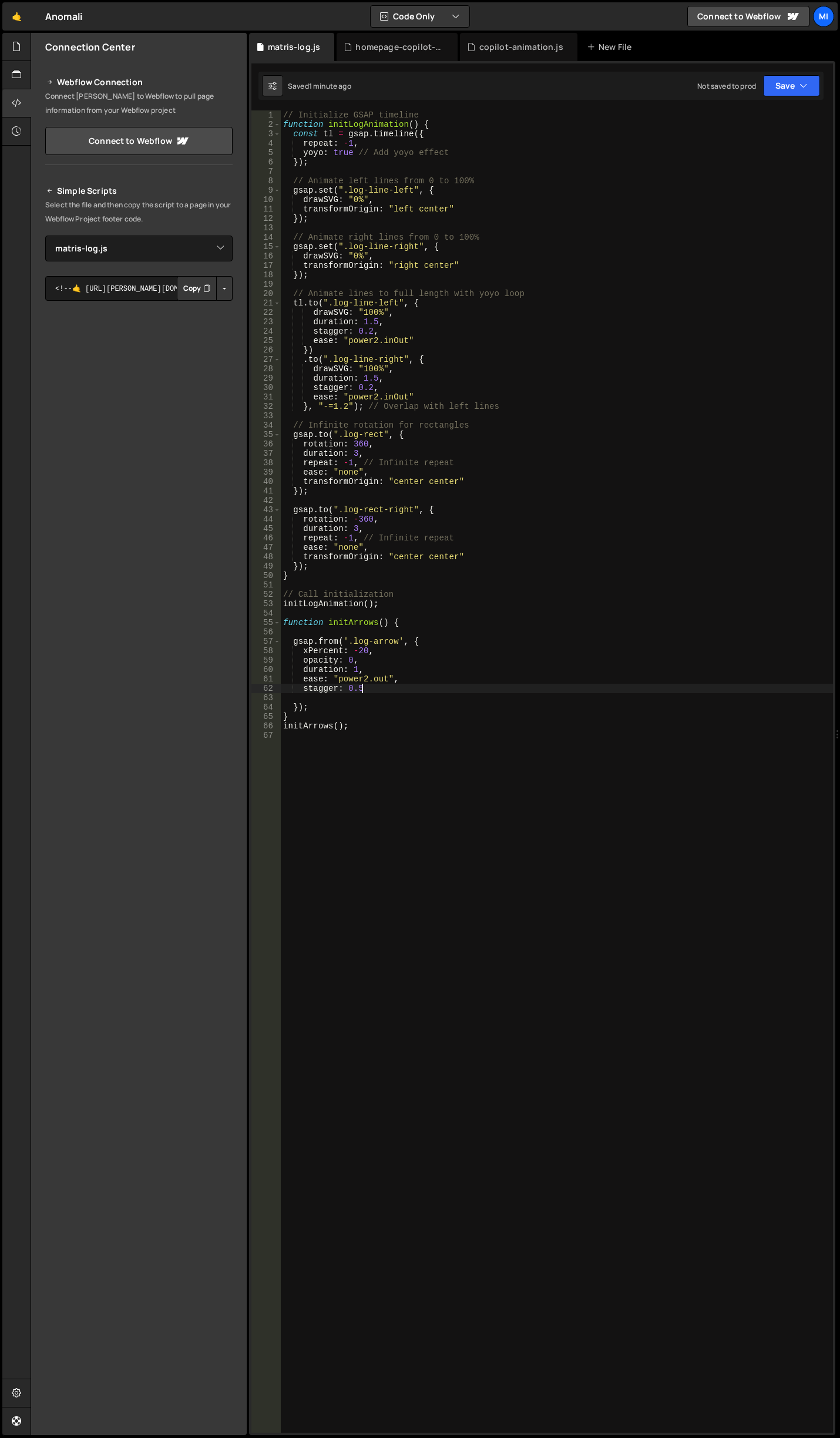
click at [415, 688] on div "// Initialize GSAP timeline function initLogAnimation ( ) { const tl = gsap . t…" at bounding box center [557, 781] width 552 height 1341
click at [415, 674] on div "// Initialize GSAP timeline function initLogAnimation ( ) { const tl = gsap . t…" at bounding box center [557, 781] width 552 height 1341
type textarea "ease: "power2.out","
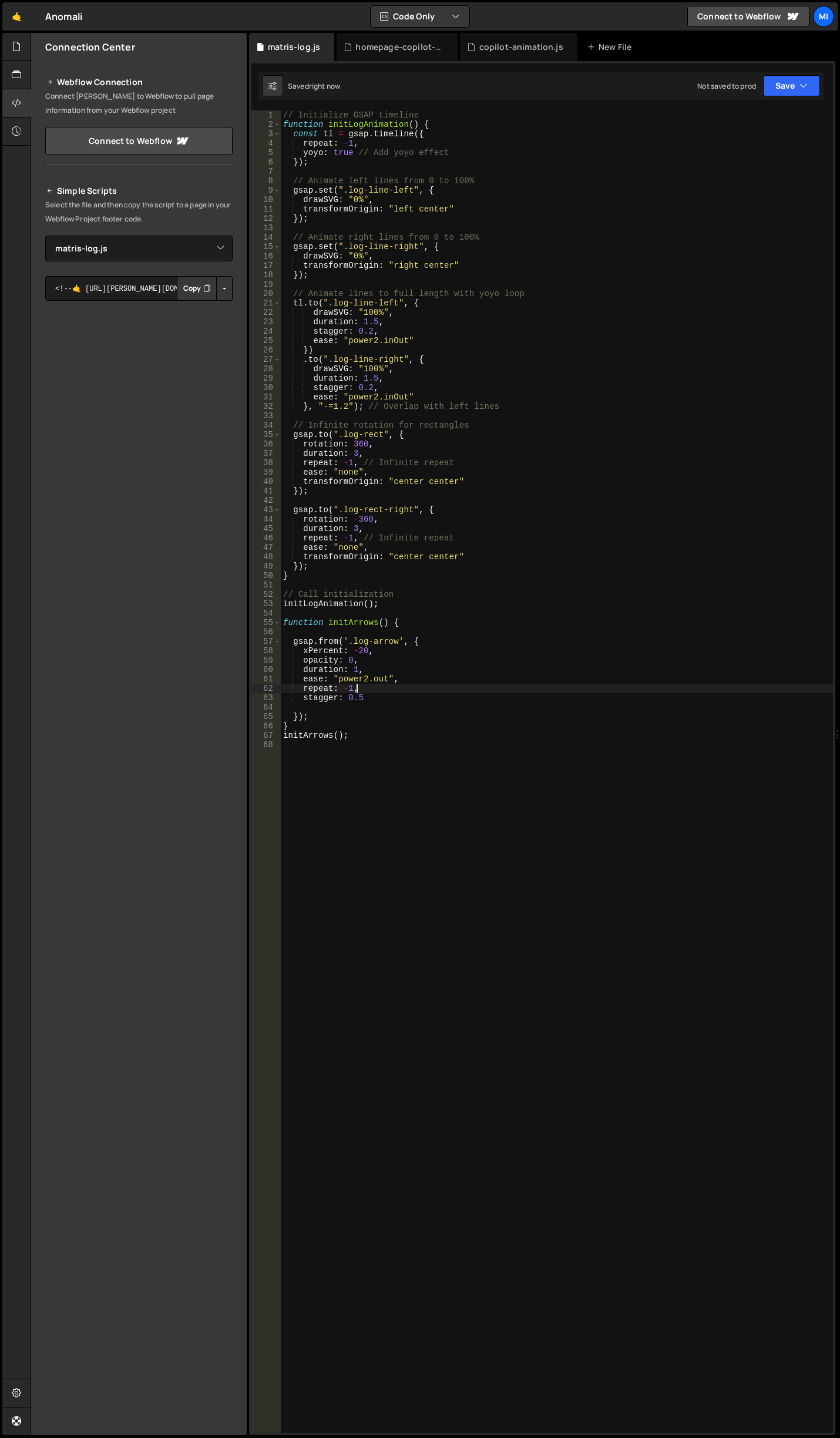
type textarea "repeat: -1,"
